Goal: Task Accomplishment & Management: Manage account settings

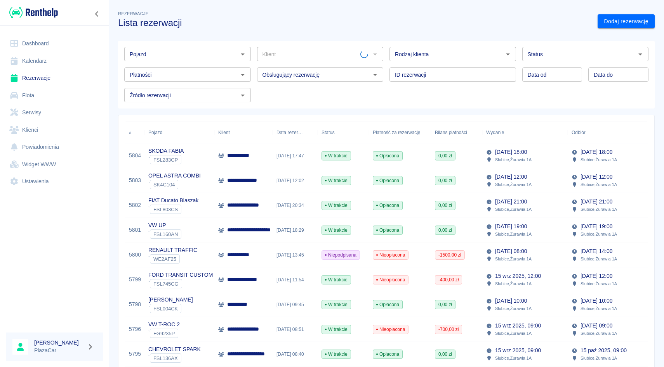
click at [203, 56] on input "Pojazd" at bounding box center [181, 54] width 109 height 10
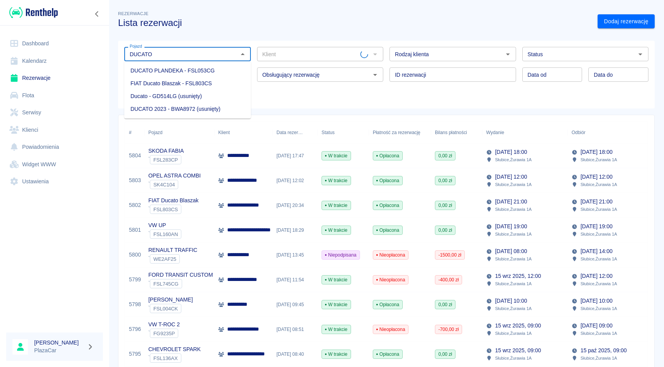
click at [189, 72] on li "DUCATO PLANDEKA - FSL053CG" at bounding box center [187, 70] width 127 height 13
type input "DUCATO PLANDEKA - FSL053CG"
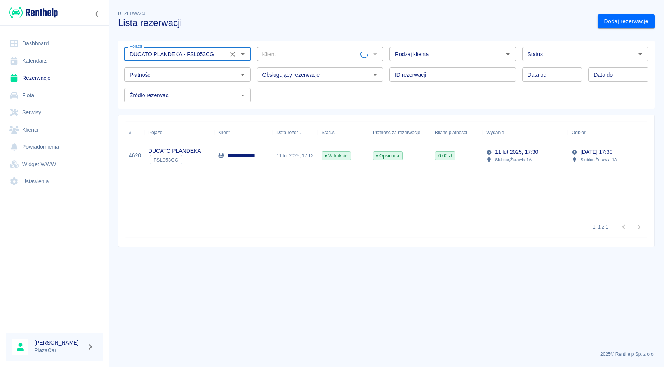
click at [229, 56] on icon "Wyczyść" at bounding box center [233, 54] width 8 height 8
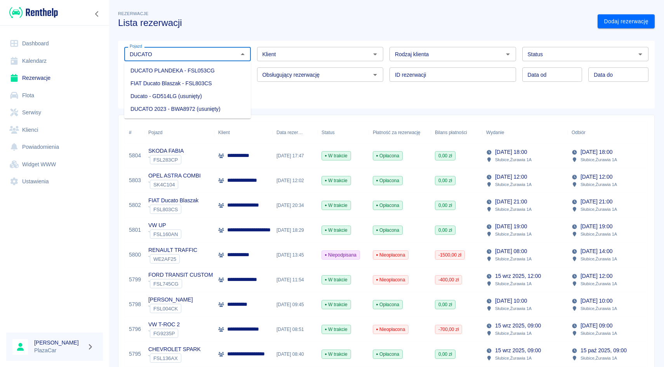
click at [202, 85] on li "FIAT Ducato Blaszak - FSL803CS" at bounding box center [187, 83] width 127 height 13
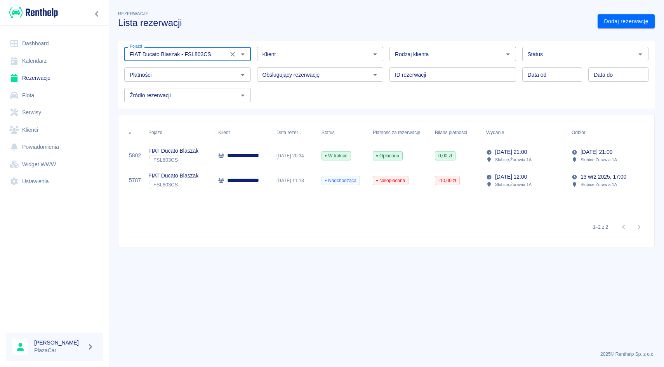
type input "FIAT Ducato Blaszak - FSL803CS"
click at [260, 144] on div "**********" at bounding box center [243, 156] width 58 height 25
